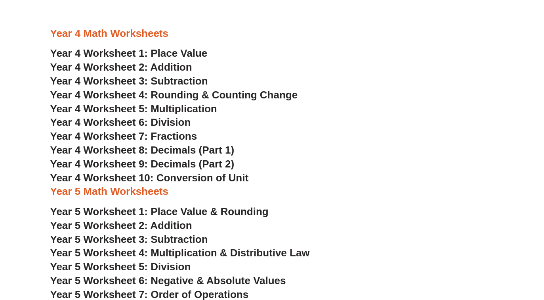
scroll to position [1182, 0]
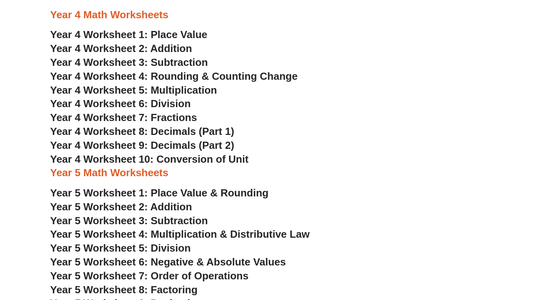
click at [189, 88] on span "Year 4 Worksheet 5: Multiplication" at bounding box center [133, 90] width 167 height 12
click at [180, 106] on span "Year 4 Worksheet 6: Division" at bounding box center [120, 103] width 141 height 12
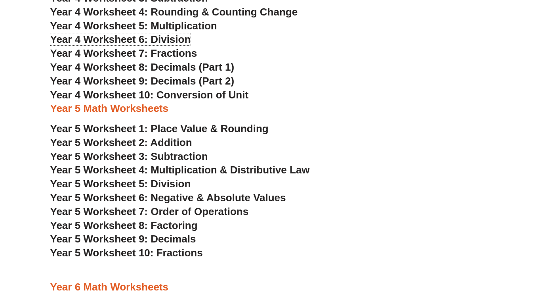
scroll to position [1282, 0]
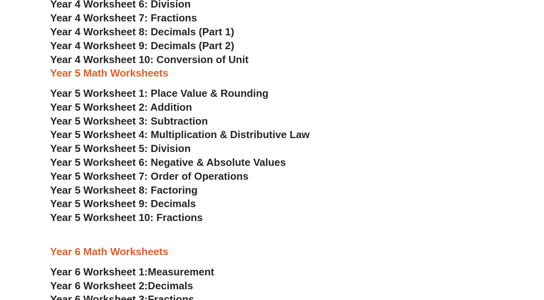
click at [175, 149] on span "Year 5 Worksheet 5: Division" at bounding box center [120, 148] width 141 height 12
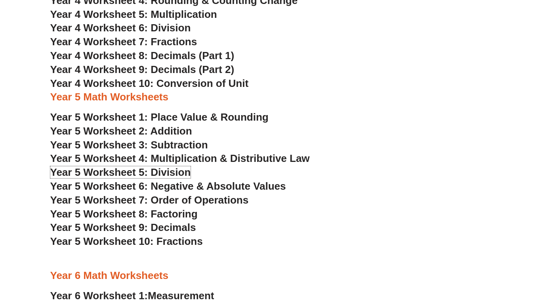
scroll to position [1257, 0]
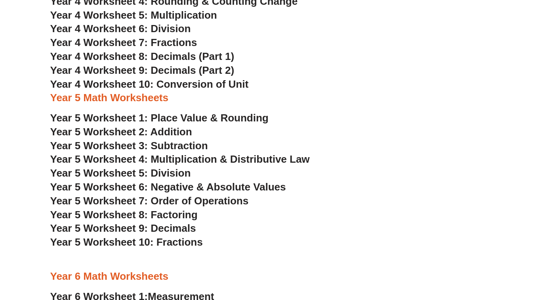
click at [178, 15] on span "Year 4 Worksheet 5: Multiplication" at bounding box center [133, 15] width 167 height 12
click at [168, 174] on span "Year 5 Worksheet 5: Division" at bounding box center [120, 173] width 141 height 12
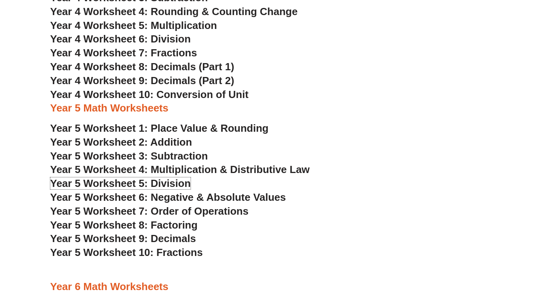
scroll to position [1243, 0]
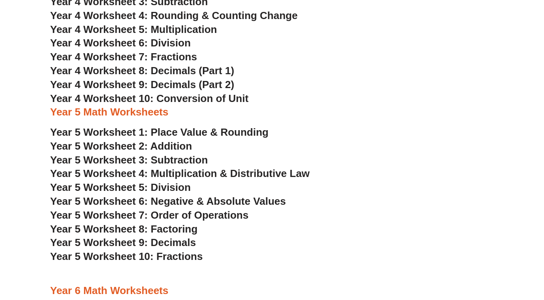
click at [169, 37] on h3 "Year 4 Worksheet 6: Division" at bounding box center [272, 42] width 444 height 13
click at [168, 42] on span "Year 4 Worksheet 6: Division" at bounding box center [120, 43] width 141 height 12
click at [174, 188] on span "Year 5 Worksheet 5: Division" at bounding box center [120, 187] width 141 height 12
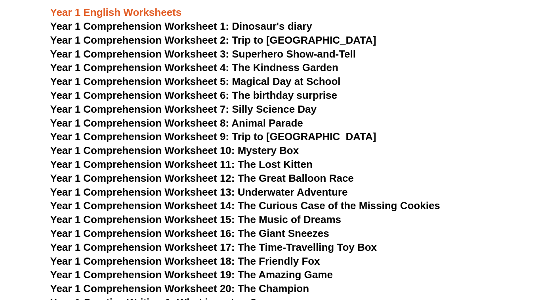
scroll to position [874, 0]
